Goal: Task Accomplishment & Management: Use online tool/utility

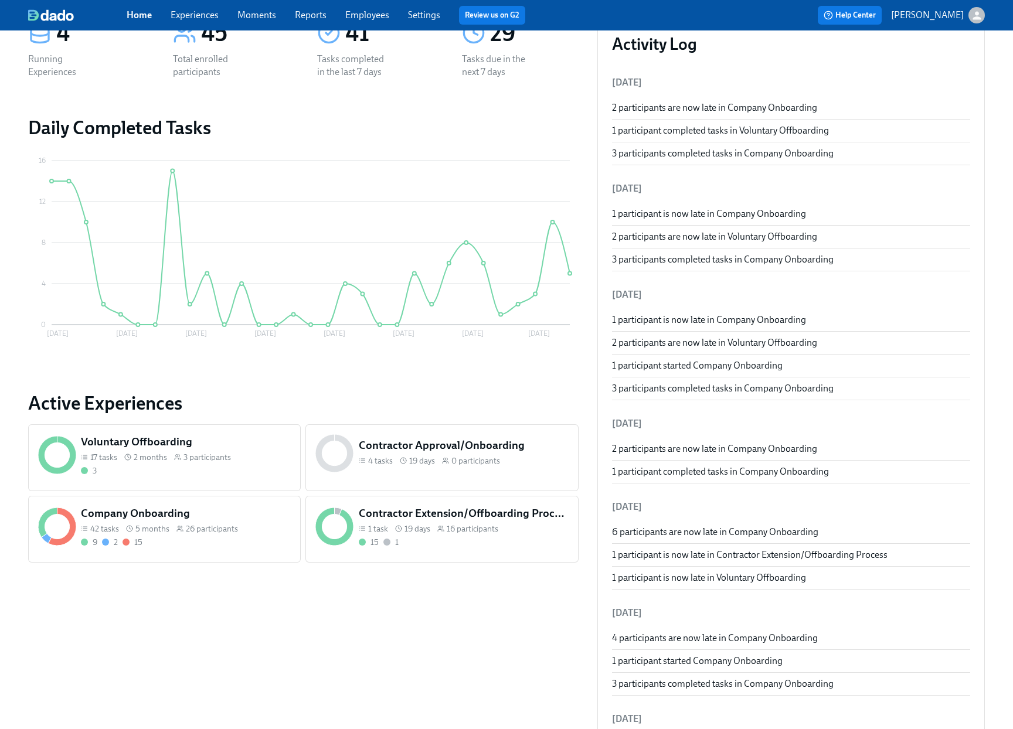
scroll to position [90, 0]
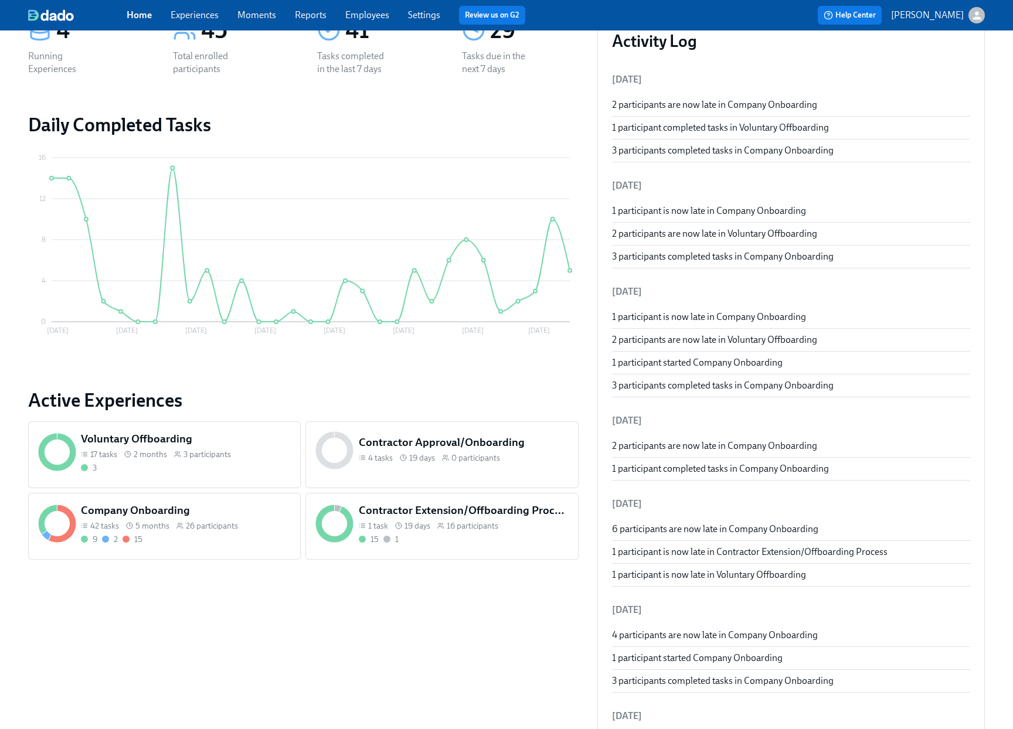
click at [259, 470] on div "3" at bounding box center [186, 468] width 210 height 11
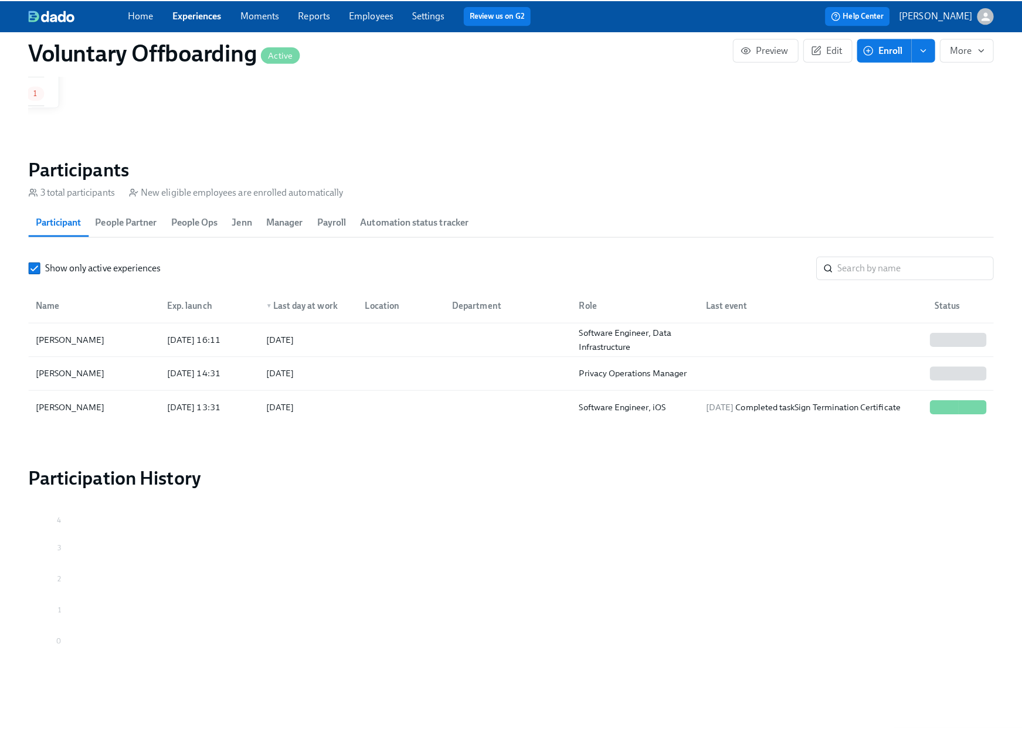
scroll to position [265, 0]
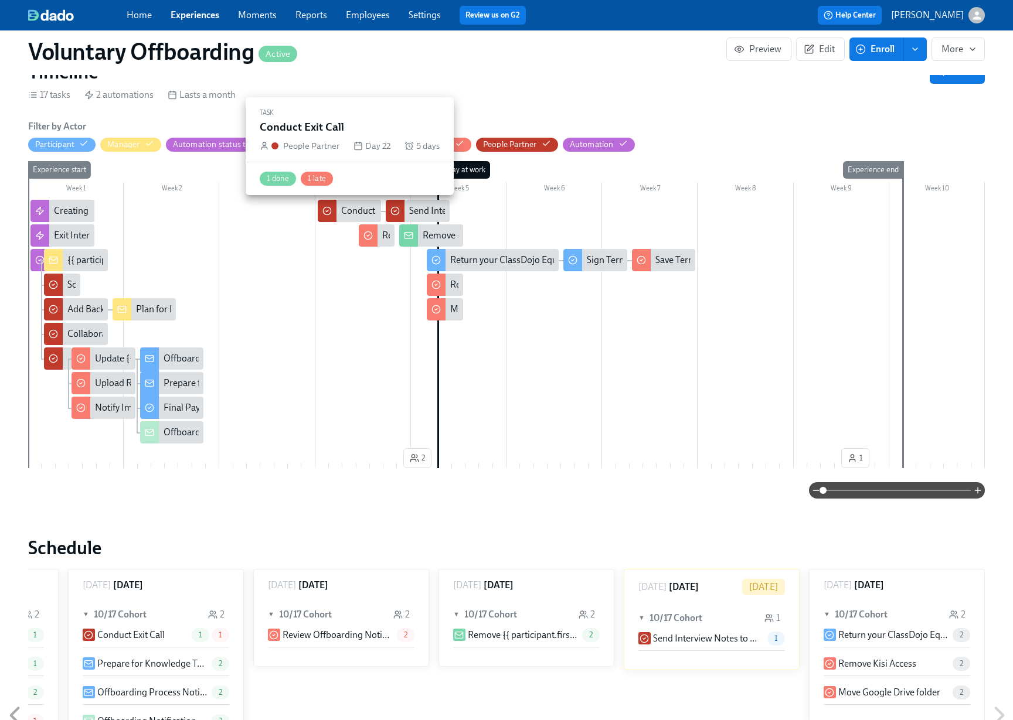
click at [362, 210] on div "Conduct Exit Call" at bounding box center [374, 211] width 67 height 13
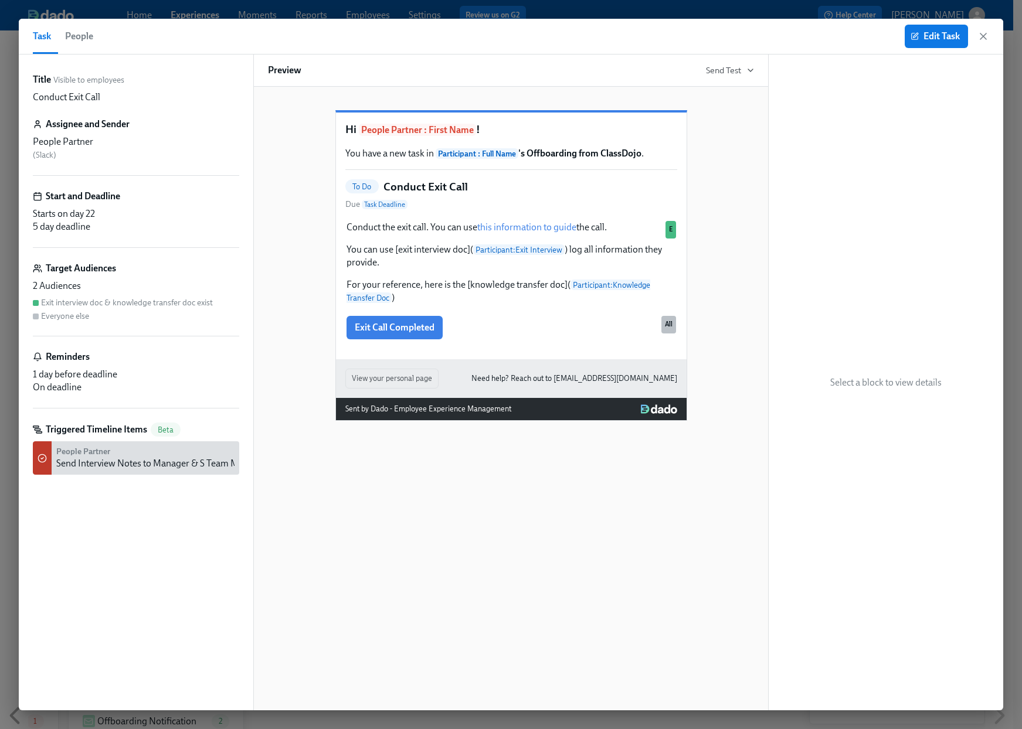
click at [588, 635] on div "Hi People Partner : First Name ! You have a new task in Participant : Full Name…" at bounding box center [510, 399] width 515 height 624
click at [608, 341] on div "Exit Call Completed All" at bounding box center [511, 328] width 332 height 26
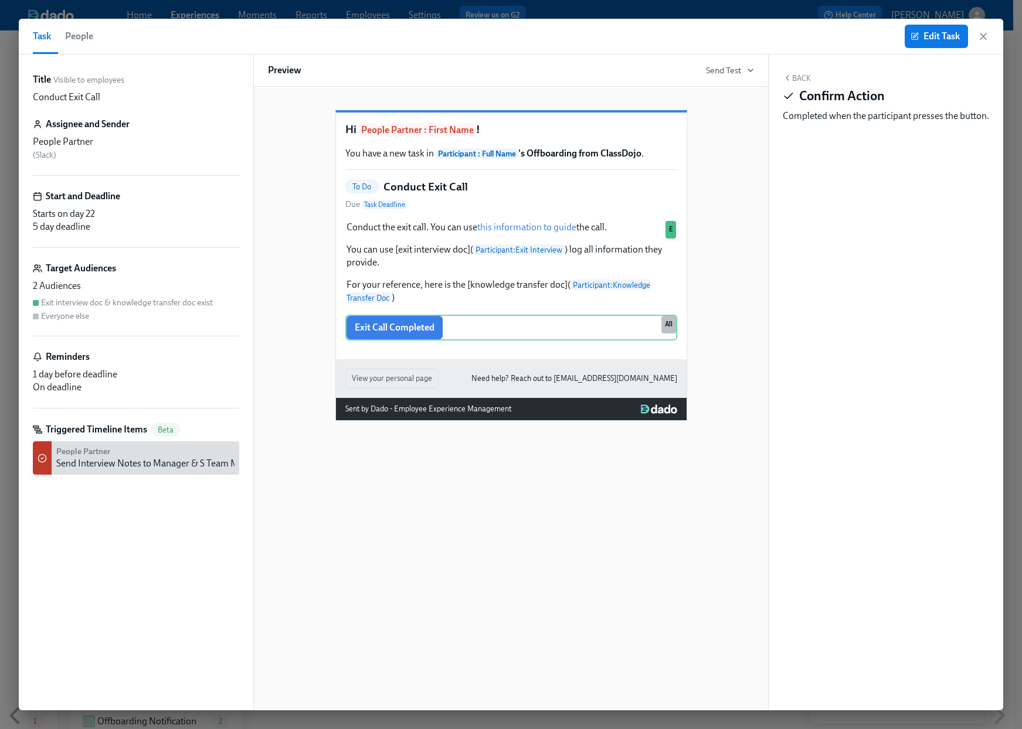
click at [106, 303] on div "Exit interview doc & knowledge transfer doc exist" at bounding box center [127, 302] width 172 height 11
click at [938, 36] on span "Edit Task" at bounding box center [936, 36] width 47 height 12
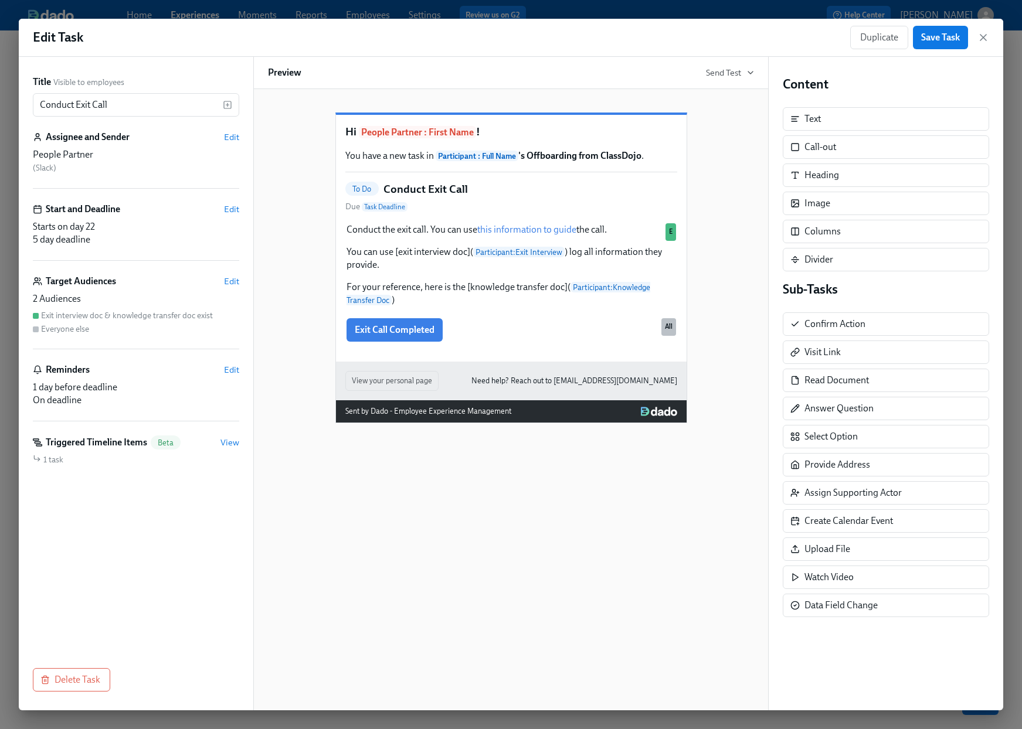
click at [135, 315] on div "Exit interview doc & knowledge transfer doc exist" at bounding box center [127, 315] width 172 height 11
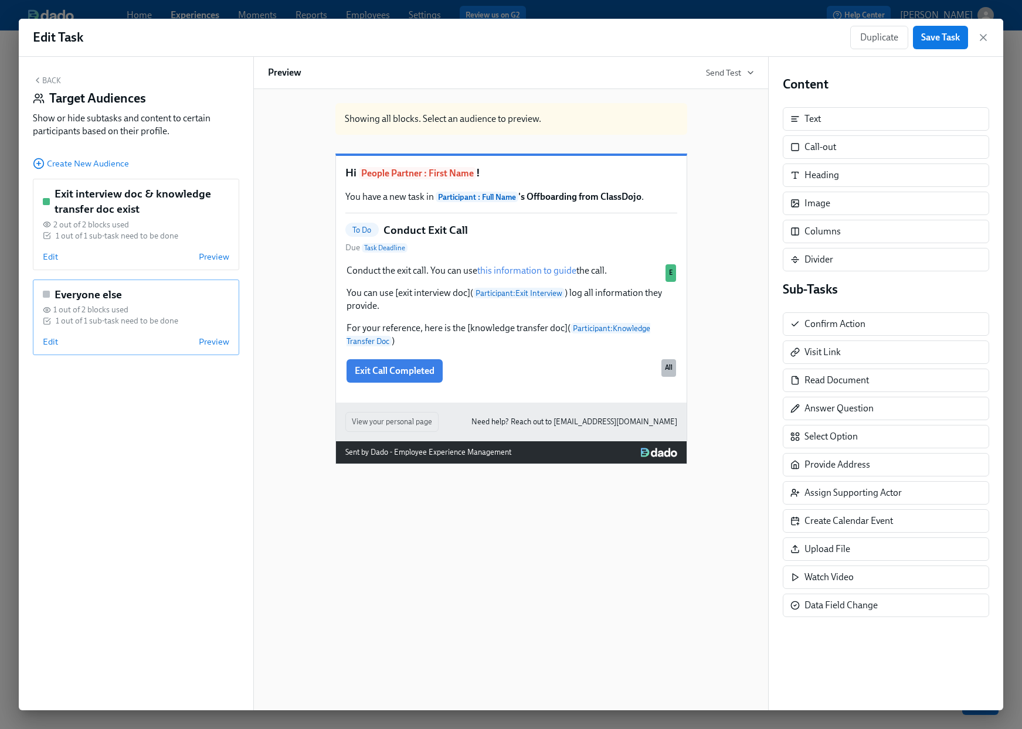
click at [141, 338] on div "Edit Preview" at bounding box center [136, 342] width 186 height 12
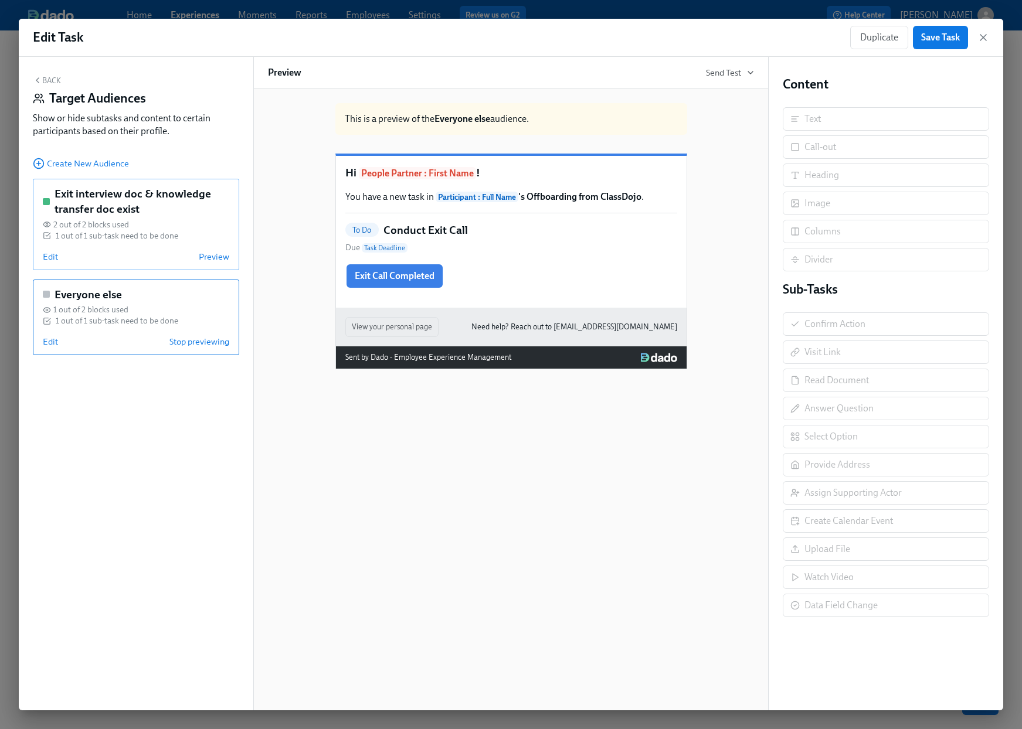
click at [147, 225] on div "2 out of 2 blocks used" at bounding box center [136, 224] width 186 height 11
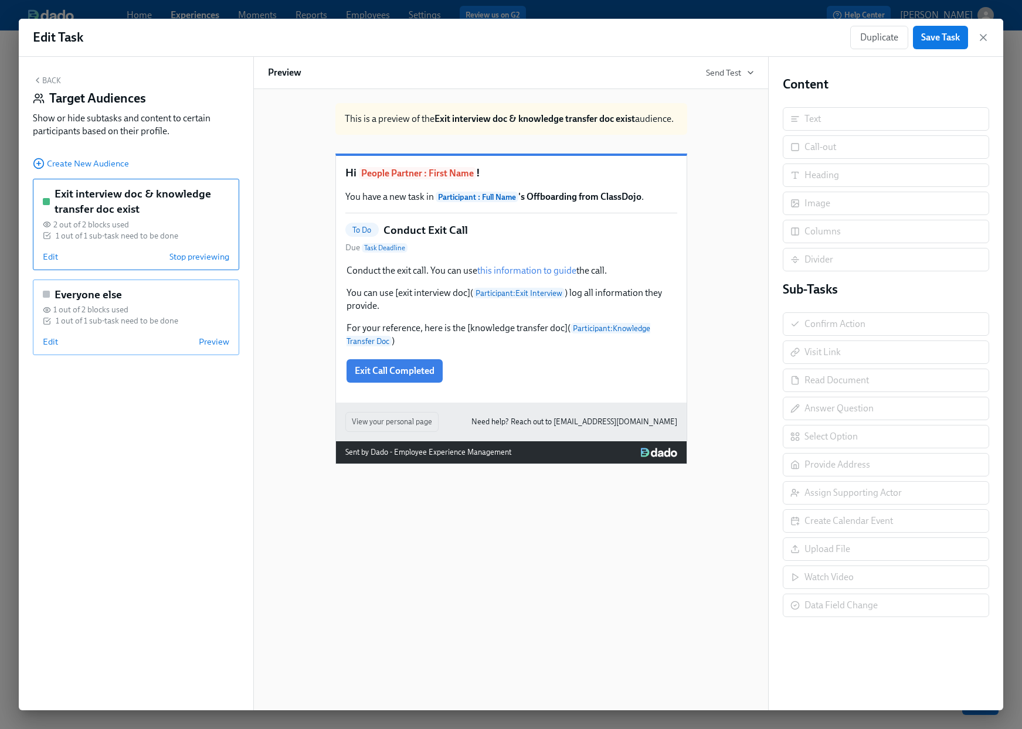
click at [115, 319] on div "1 out of 1 sub-task need to be done" at bounding box center [117, 320] width 123 height 11
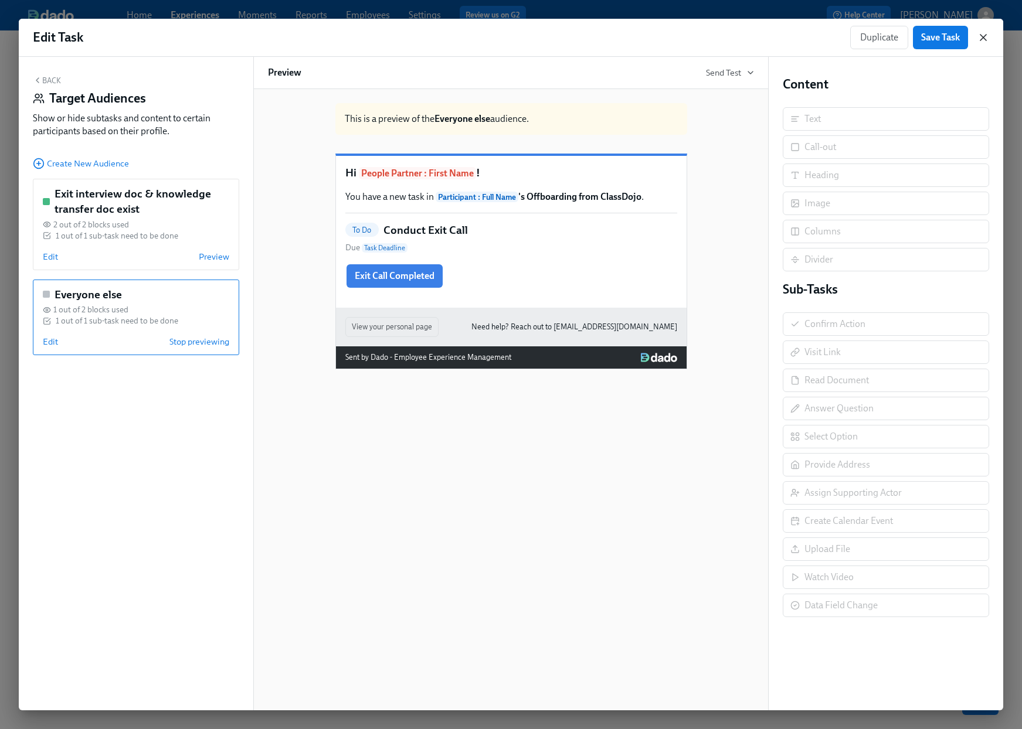
click at [980, 39] on icon "button" at bounding box center [983, 38] width 12 height 12
